Goal: Transaction & Acquisition: Purchase product/service

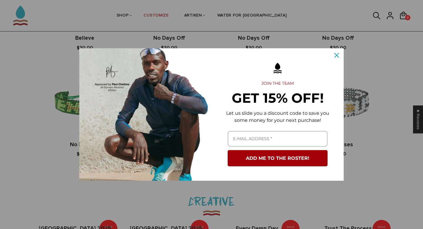
scroll to position [503, 0]
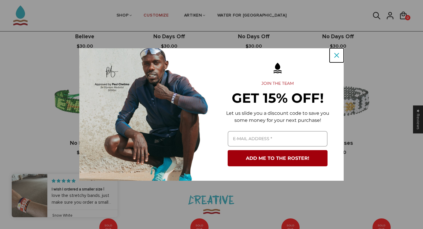
click at [331, 50] on button "Close" at bounding box center [337, 55] width 14 height 14
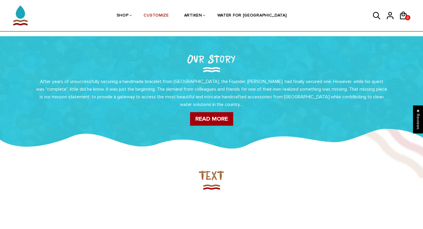
scroll to position [0, 0]
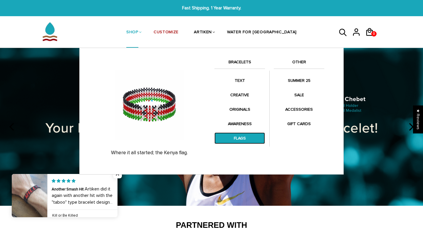
click at [241, 137] on link "FLAGS" at bounding box center [240, 137] width 51 height 11
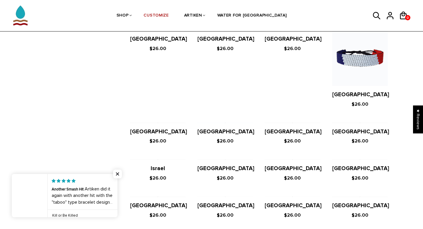
scroll to position [799, 0]
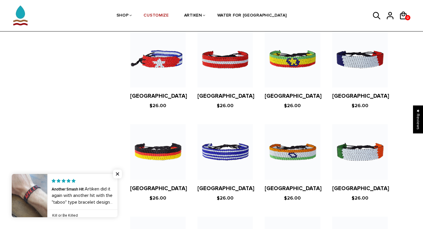
click at [291, 151] on figure at bounding box center [293, 152] width 56 height 56
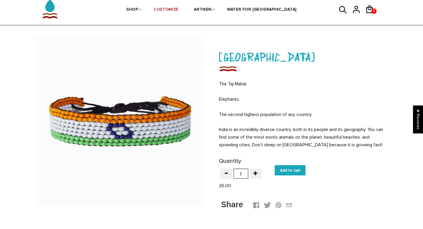
scroll to position [123, 0]
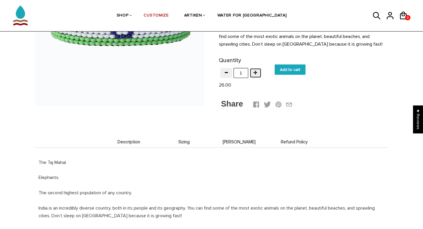
click at [254, 73] on span "button" at bounding box center [256, 72] width 4 height 4
click at [226, 74] on span "button" at bounding box center [226, 72] width 4 height 4
type input "1"
click at [286, 67] on input "Add to cart" at bounding box center [290, 69] width 31 height 10
type input "Add to cart"
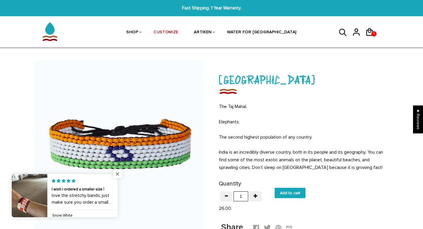
click at [113, 176] on span "Close popup widget" at bounding box center [117, 173] width 9 height 9
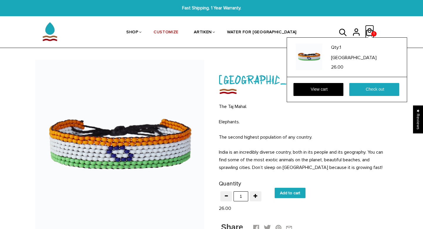
click at [370, 31] on icon at bounding box center [370, 32] width 9 height 14
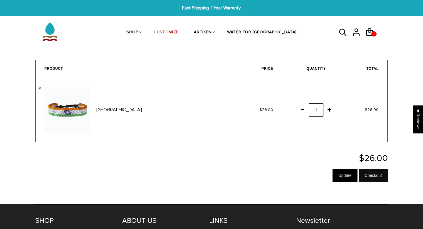
click at [371, 176] on input "Checkout" at bounding box center [373, 175] width 29 height 14
